Goal: Task Accomplishment & Management: Manage account settings

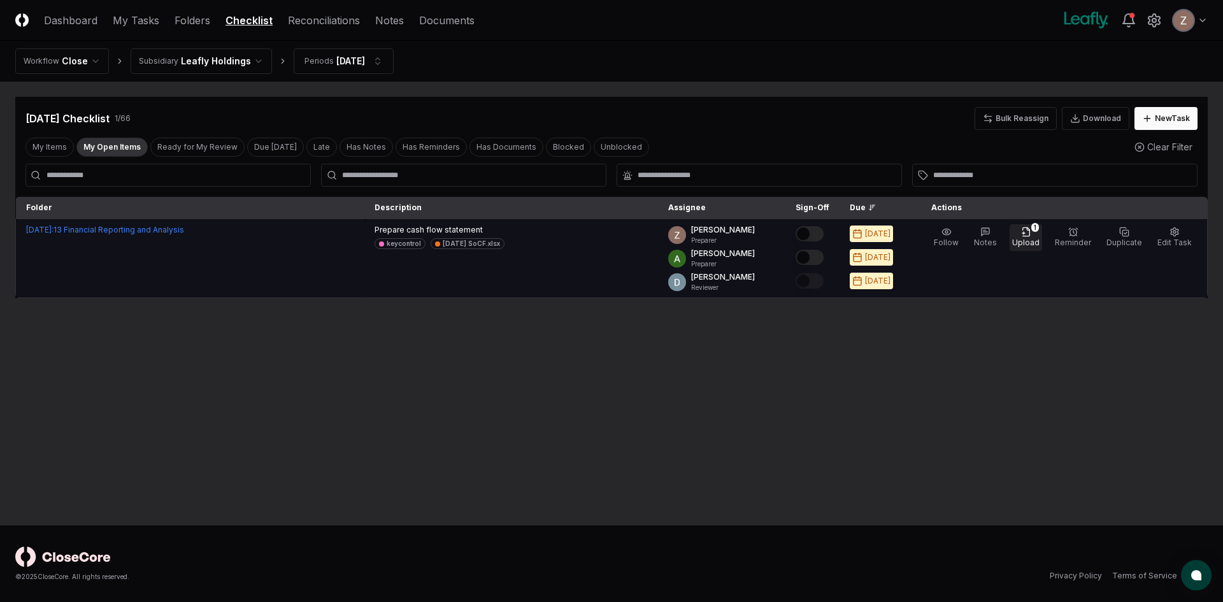
click at [1022, 238] on span "Upload" at bounding box center [1025, 243] width 27 height 10
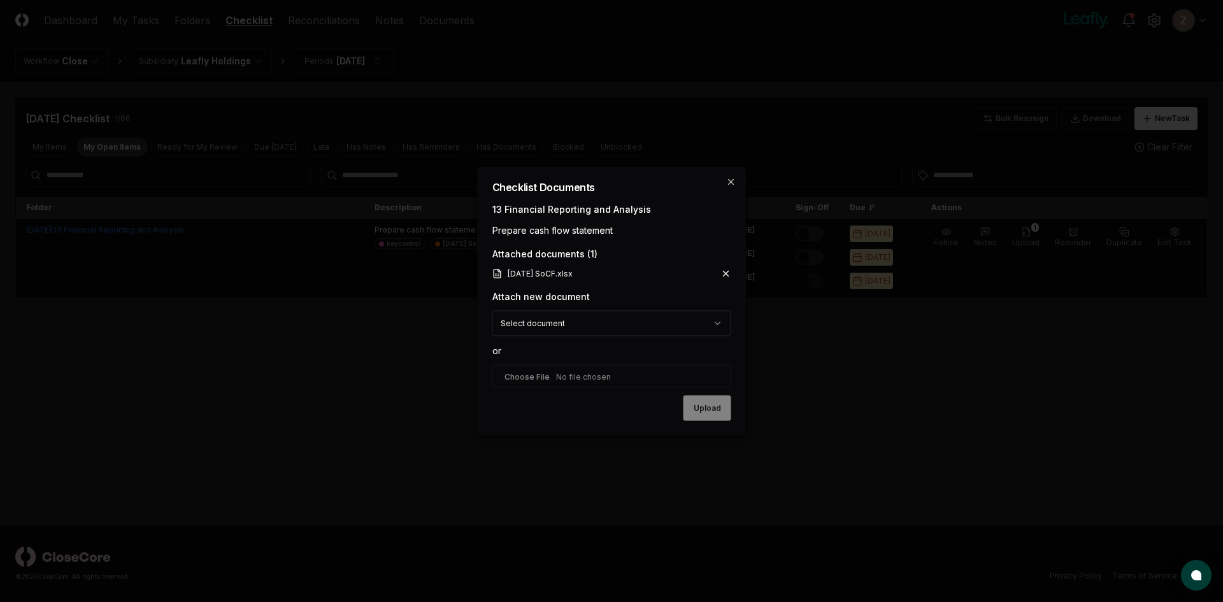
click at [725, 272] on icon at bounding box center [726, 273] width 10 height 10
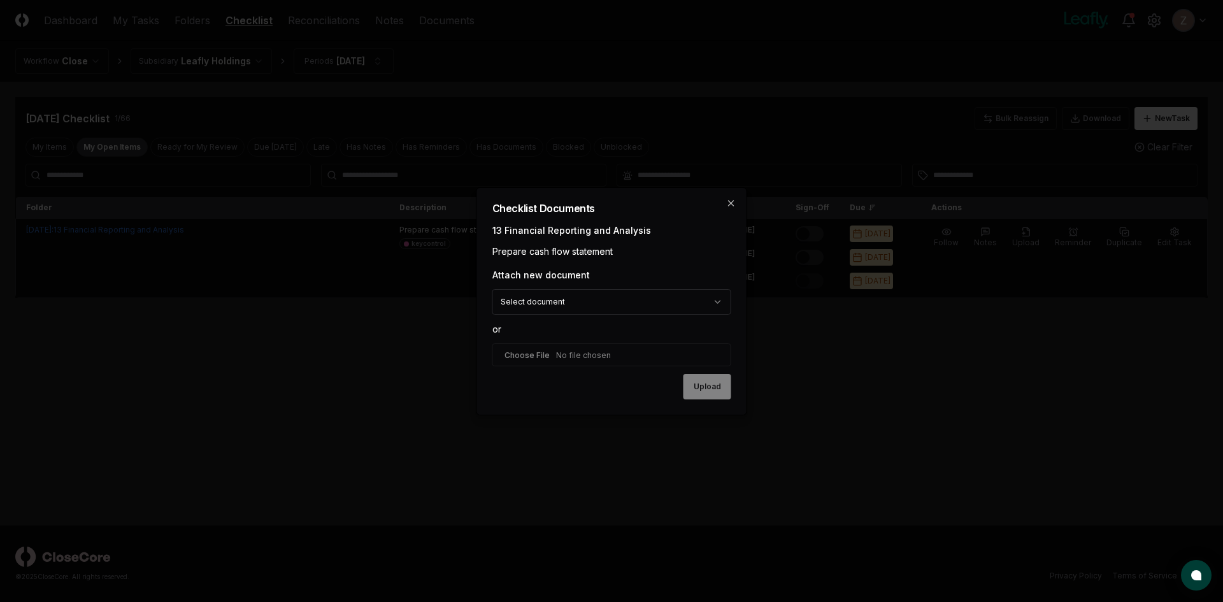
click at [722, 272] on div "Attach new document" at bounding box center [611, 274] width 239 height 13
click at [571, 357] on input "file" at bounding box center [611, 354] width 239 height 23
type input "**********"
click at [694, 382] on button "Upload" at bounding box center [707, 387] width 48 height 25
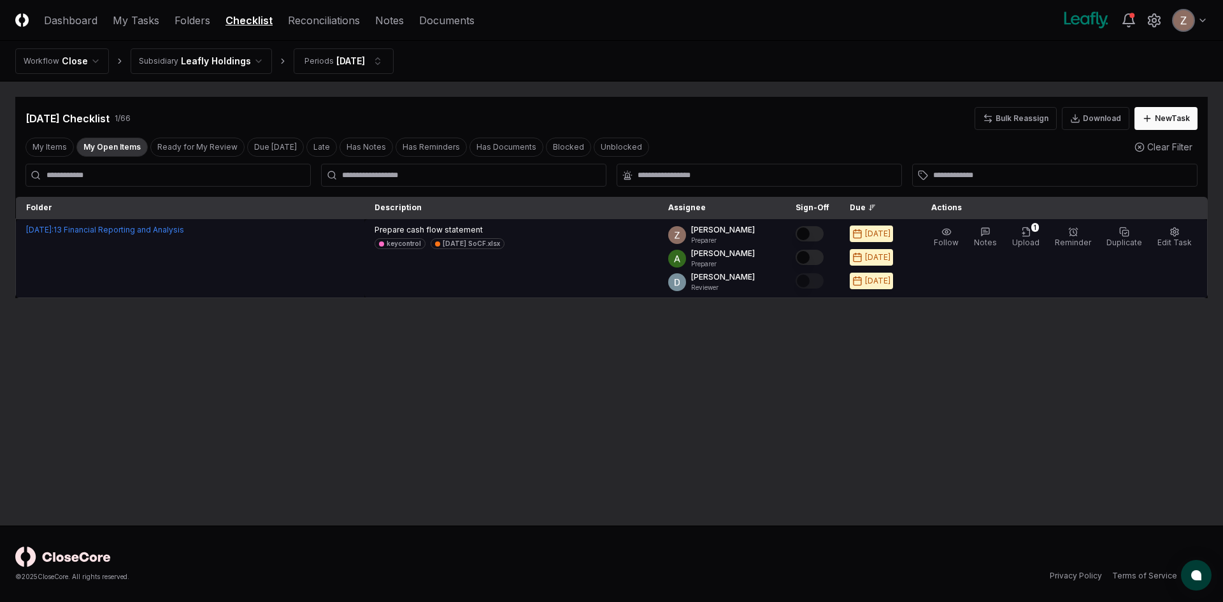
click at [824, 234] on button "Mark complete" at bounding box center [810, 233] width 28 height 15
click at [1181, 229] on button "Edit Task" at bounding box center [1174, 237] width 39 height 27
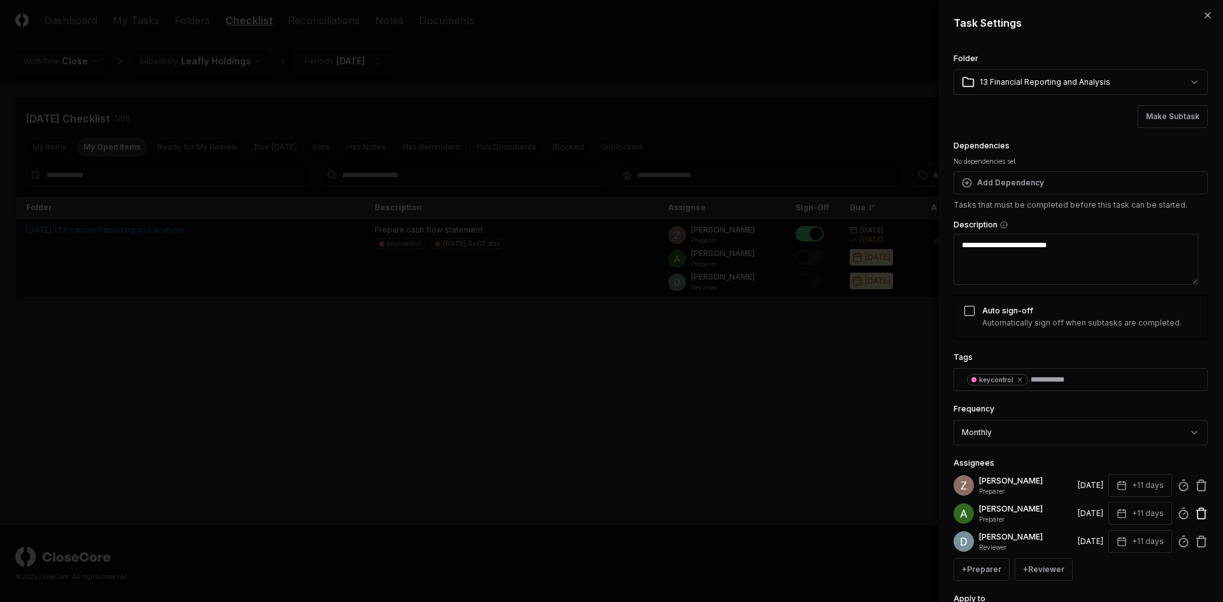
click at [1195, 515] on icon at bounding box center [1201, 513] width 13 height 13
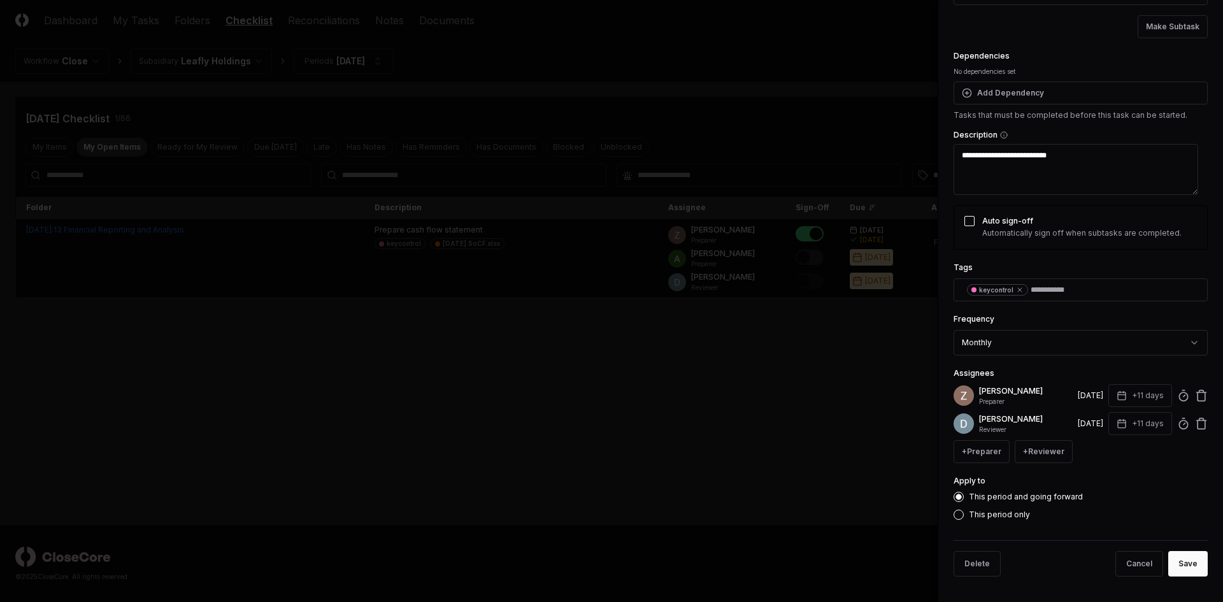
click at [955, 514] on button "This period only" at bounding box center [959, 515] width 10 height 10
click at [1168, 561] on button "Save" at bounding box center [1187, 563] width 39 height 25
type textarea "*"
